Goal: Information Seeking & Learning: Learn about a topic

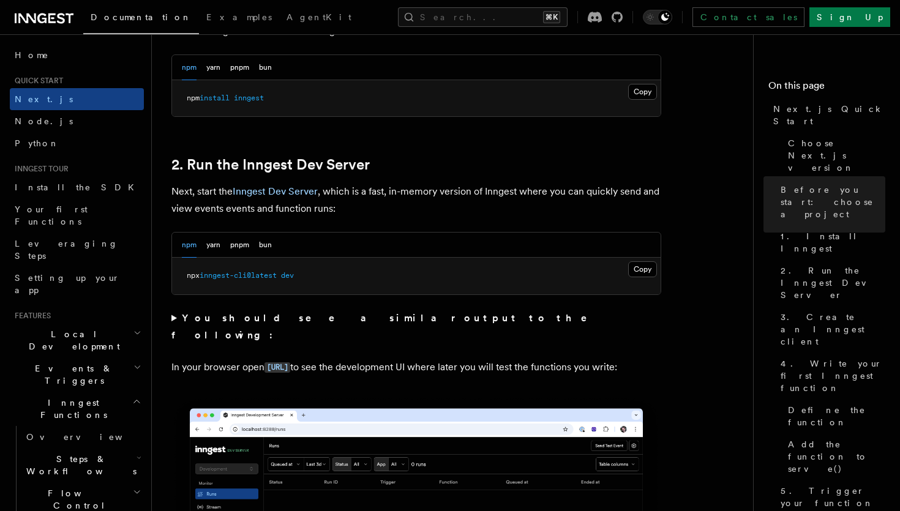
scroll to position [389, 0]
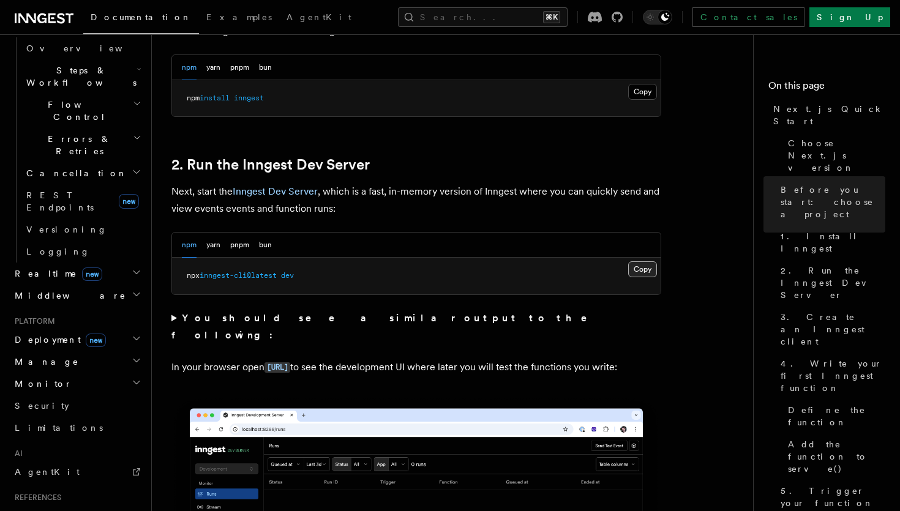
click at [641, 274] on button "Copy Copied" at bounding box center [642, 269] width 29 height 16
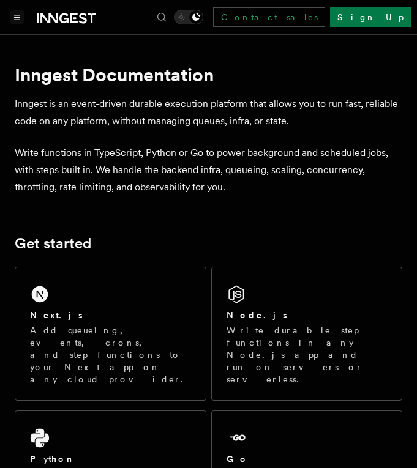
click at [18, 17] on icon "Toggle navigation" at bounding box center [18, 17] width 6 height 4
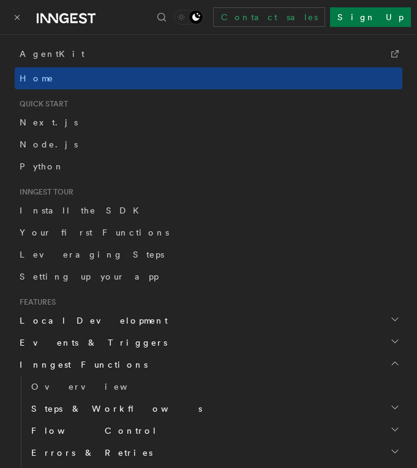
scroll to position [162, 0]
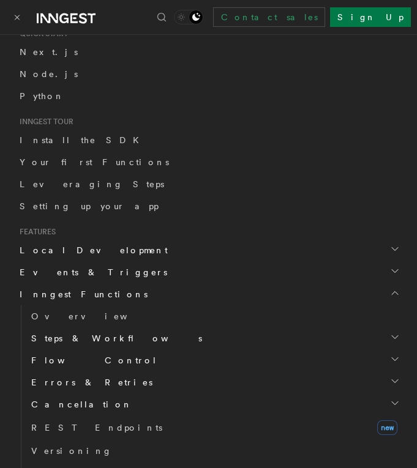
click at [150, 336] on h2 "Steps & Workflows" at bounding box center [214, 339] width 376 height 22
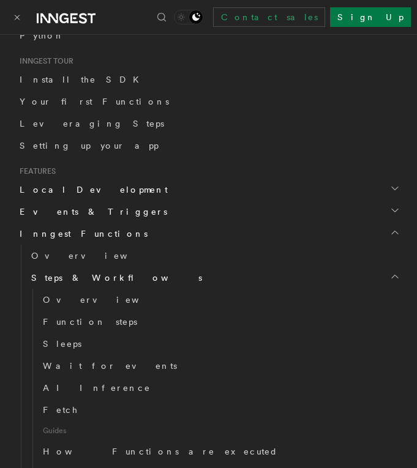
scroll to position [240, 0]
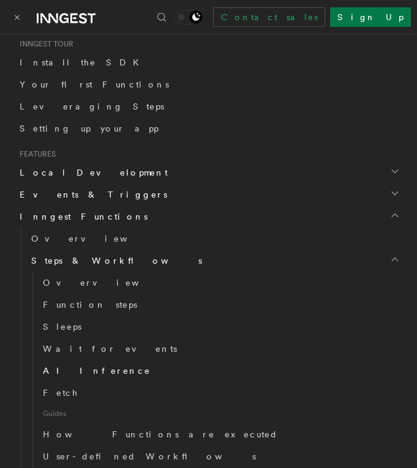
click at [96, 374] on link "AI Inference" at bounding box center [220, 371] width 364 height 22
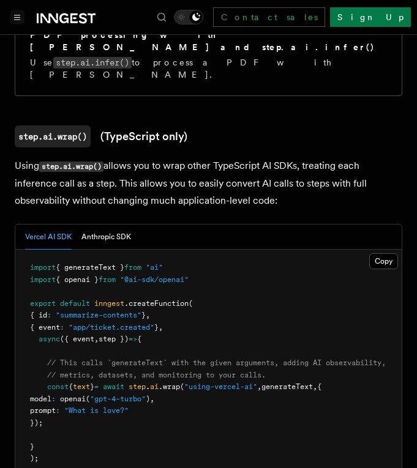
scroll to position [1192, 0]
